Goal: Navigation & Orientation: Find specific page/section

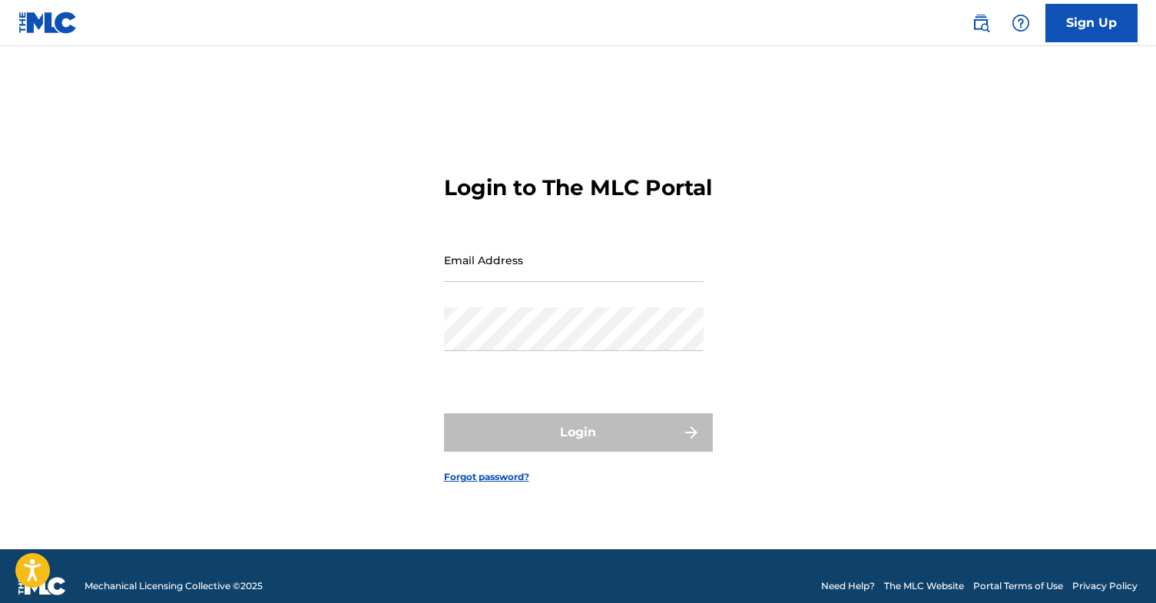
click at [538, 282] on input "Email Address" at bounding box center [574, 260] width 260 height 44
type input "[EMAIL_ADDRESS][DOMAIN_NAME]"
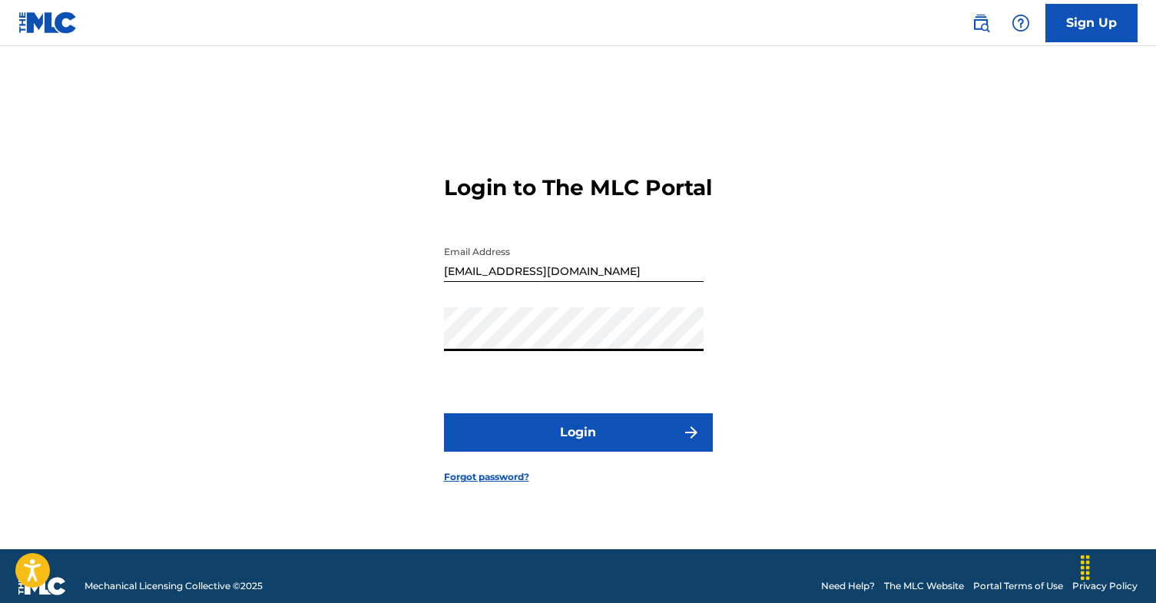
click at [444, 413] on button "Login" at bounding box center [578, 432] width 269 height 38
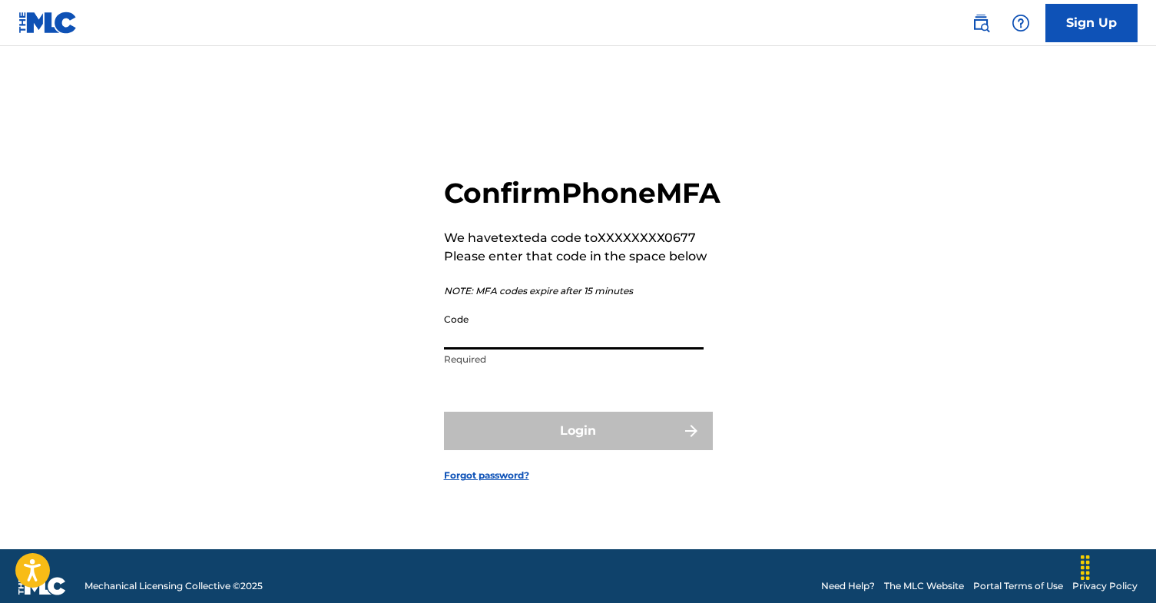
click at [488, 349] on input "Code" at bounding box center [574, 328] width 260 height 44
paste input "266337"
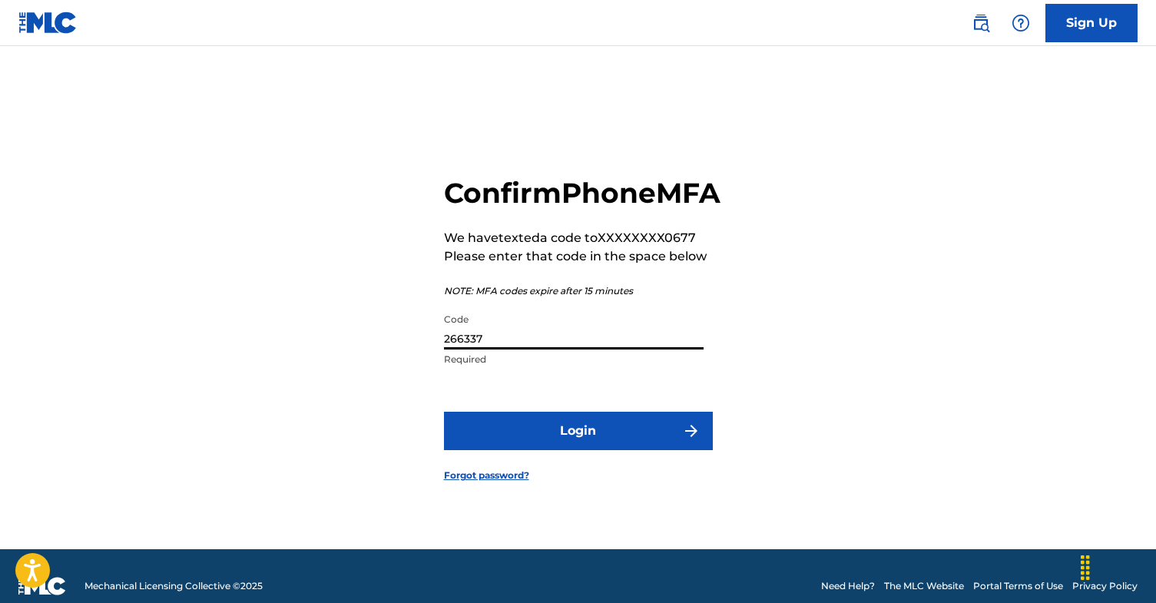
type input "266337"
click at [543, 438] on button "Login" at bounding box center [578, 431] width 269 height 38
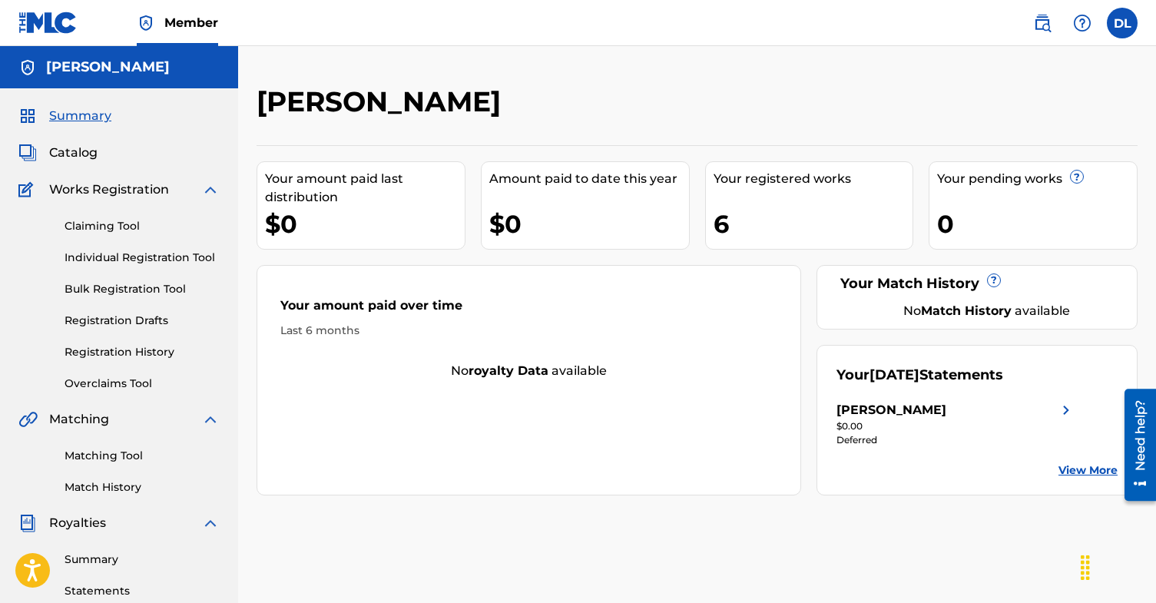
click at [1089, 577] on div "Chat Widget" at bounding box center [1117, 566] width 77 height 74
drag, startPoint x: 1089, startPoint y: 577, endPoint x: 1073, endPoint y: 565, distance: 19.8
click at [1073, 565] on div "Chat Widget" at bounding box center [1095, 555] width 77 height 74
click at [78, 151] on span "Catalog" at bounding box center [73, 153] width 48 height 18
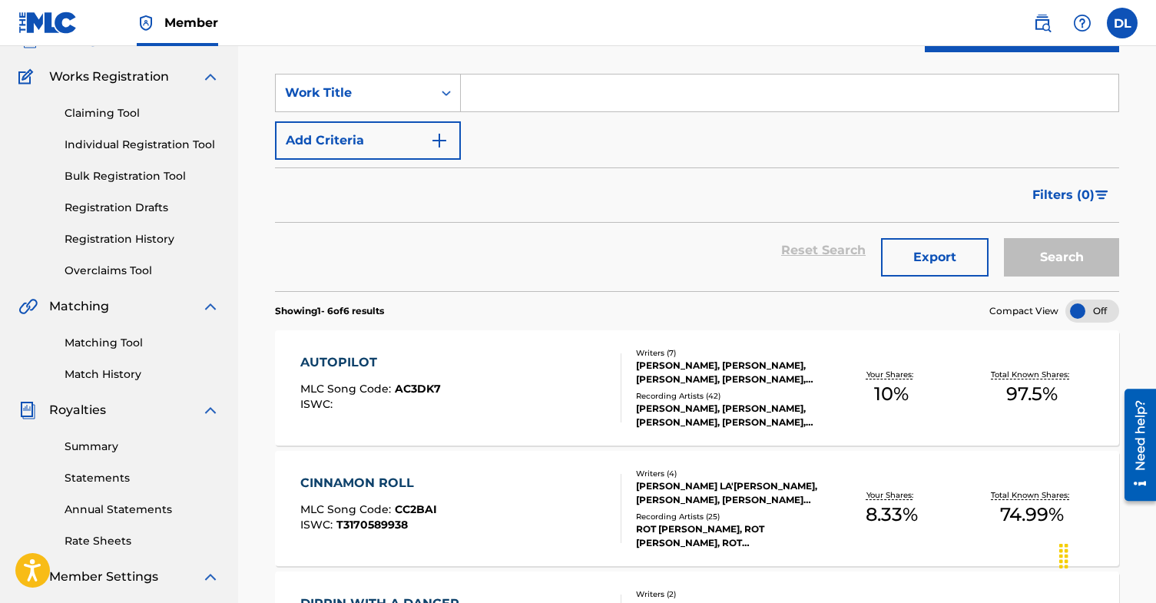
scroll to position [55, 0]
